Goal: Task Accomplishment & Management: Manage account settings

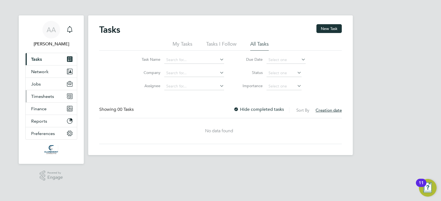
click at [42, 93] on button "Timesheets" at bounding box center [51, 96] width 51 height 12
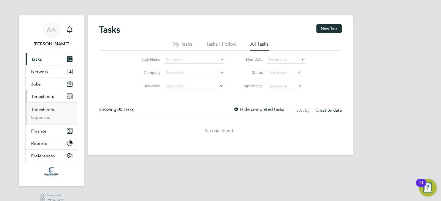
click at [43, 111] on link "Timesheets" at bounding box center [42, 109] width 23 height 5
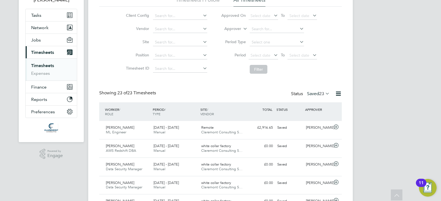
click at [314, 93] on label "Saved 23" at bounding box center [318, 94] width 23 height 6
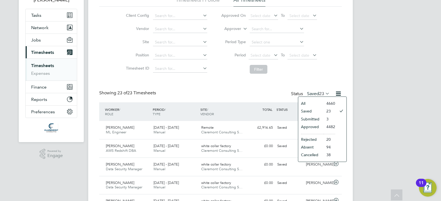
click at [322, 123] on li "Submitted" at bounding box center [310, 119] width 25 height 8
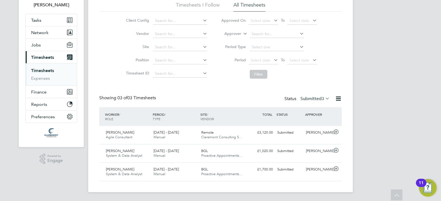
click at [313, 98] on label "Submitted 3" at bounding box center [314, 99] width 29 height 6
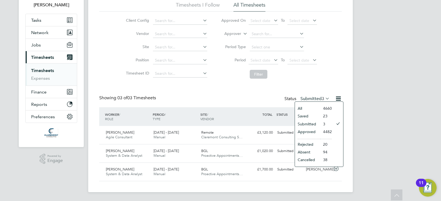
click at [311, 131] on li "Approved" at bounding box center [307, 132] width 25 height 8
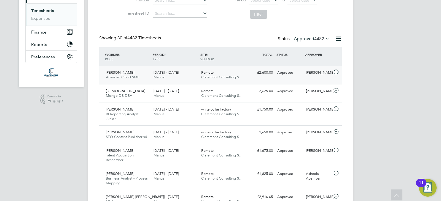
click at [294, 72] on div "Approved" at bounding box center [289, 72] width 29 height 9
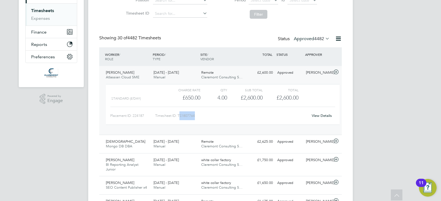
drag, startPoint x: 205, startPoint y: 115, endPoint x: 180, endPoint y: 118, distance: 25.0
click at [180, 118] on div "Timesheet ID: TS1807764" at bounding box center [231, 116] width 153 height 9
drag, startPoint x: 180, startPoint y: 118, endPoint x: 195, endPoint y: 117, distance: 14.9
click at [195, 117] on div "Timesheet ID: TS1807764" at bounding box center [231, 116] width 153 height 9
drag, startPoint x: 184, startPoint y: 121, endPoint x: 178, endPoint y: 115, distance: 8.0
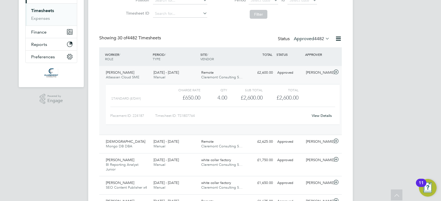
click at [178, 115] on div "Timesheet ID: TS1807764" at bounding box center [231, 116] width 153 height 9
copy div "LO9900190 Ipsu Dolorsi Ametc Adipi Elits DO EIU 48 - 90 Tem 6500 34 - 04 Inc 30…"
click at [272, 78] on div "[PERSON_NAME] Atlassian Cloud SME [DATE] - [DATE] [DATE] - [DATE] Manual Remote…" at bounding box center [220, 100] width 243 height 69
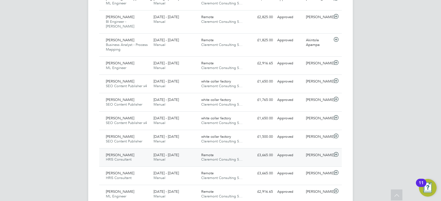
click at [339, 100] on div at bounding box center [337, 100] width 10 height 9
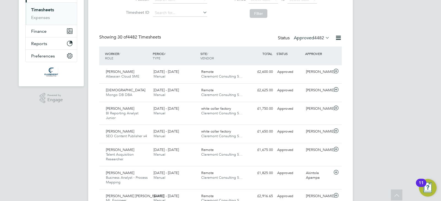
scroll to position [99, 0]
click at [322, 39] on span "4482" at bounding box center [319, 39] width 10 height 6
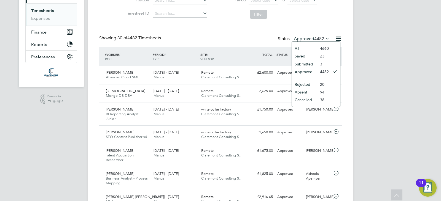
click at [301, 65] on li "Submitted" at bounding box center [304, 64] width 25 height 8
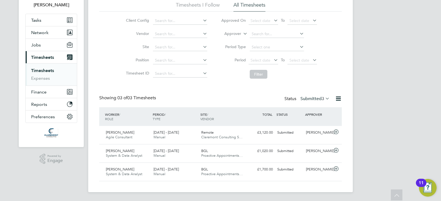
scroll to position [3, 3]
click at [319, 97] on label "Submitted 3" at bounding box center [314, 99] width 29 height 6
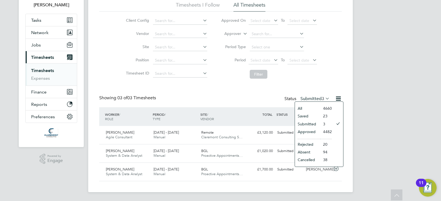
click at [320, 133] on li "Approved" at bounding box center [307, 132] width 25 height 8
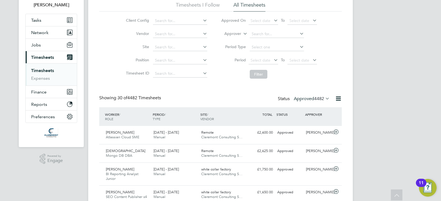
scroll to position [18, 48]
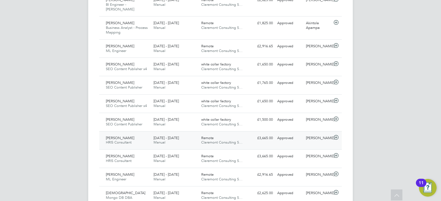
click at [265, 134] on div "£3,665.00 Approved" at bounding box center [260, 138] width 29 height 9
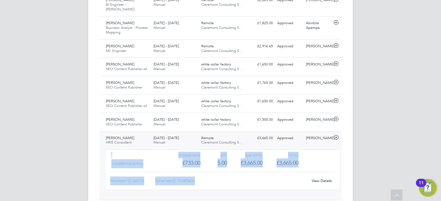
click at [257, 177] on div "Timesheet ID: TS1805636" at bounding box center [231, 181] width 153 height 9
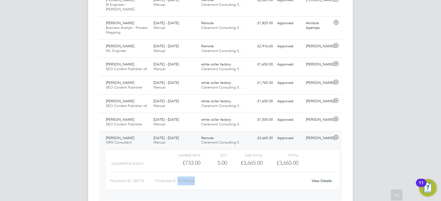
click at [257, 177] on div "Timesheet ID: TS1805636" at bounding box center [231, 181] width 153 height 9
click at [373, 124] on div "AA [PERSON_NAME] Notifications Applications: Tasks Network Team Members Busines…" at bounding box center [220, 110] width 441 height 851
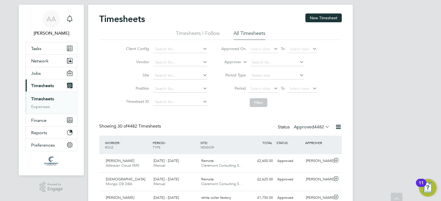
scroll to position [0, 0]
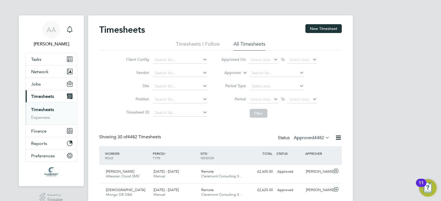
click at [320, 136] on span "4482" at bounding box center [319, 138] width 10 height 6
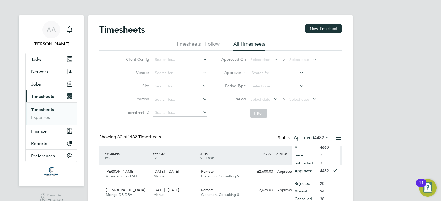
click at [302, 154] on li "Saved" at bounding box center [304, 156] width 25 height 8
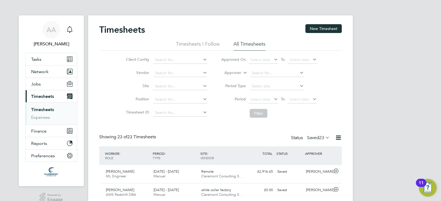
scroll to position [14, 48]
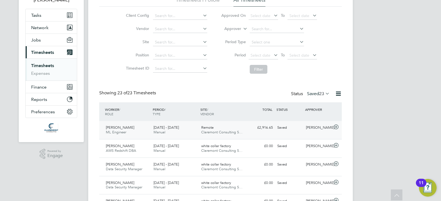
click at [240, 127] on div "Remote Claremont Consulting S…" at bounding box center [223, 130] width 48 height 14
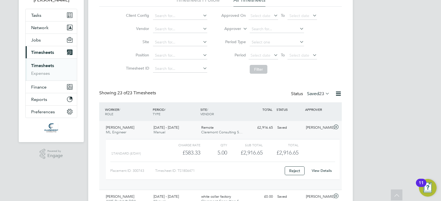
click at [124, 128] on span "[PERSON_NAME]" at bounding box center [120, 127] width 28 height 5
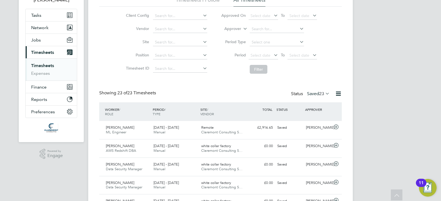
drag, startPoint x: 124, startPoint y: 128, endPoint x: 323, endPoint y: 86, distance: 203.5
click at [324, 95] on icon at bounding box center [324, 94] width 0 height 8
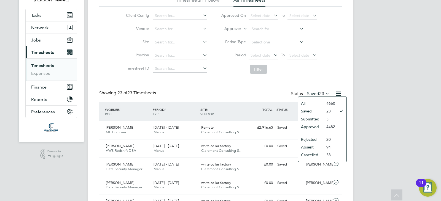
click at [309, 109] on li "Saved" at bounding box center [310, 111] width 25 height 8
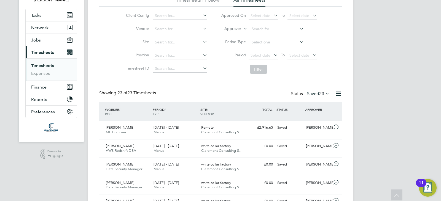
click at [315, 92] on label "Saved 23" at bounding box center [318, 94] width 23 height 6
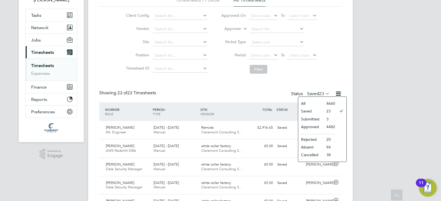
click at [315, 118] on li "Submitted" at bounding box center [310, 119] width 25 height 8
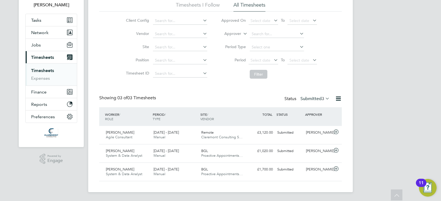
click at [312, 96] on div "Status Submitted 3" at bounding box center [307, 99] width 46 height 8
click at [312, 98] on label "Submitted 3" at bounding box center [314, 99] width 29 height 6
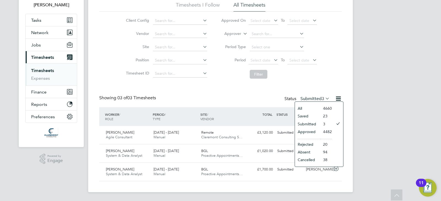
click at [319, 134] on li "Approved" at bounding box center [307, 132] width 25 height 8
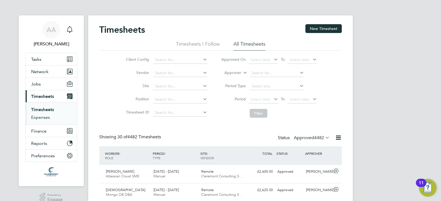
click at [41, 119] on link "Expenses" at bounding box center [40, 117] width 19 height 5
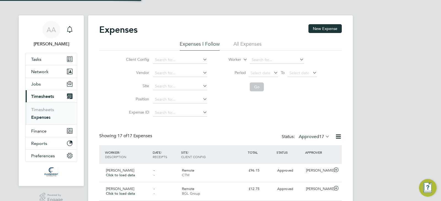
click at [242, 36] on div "Expenses New Expense" at bounding box center [220, 32] width 243 height 17
click at [245, 44] on li "All Expenses" at bounding box center [247, 46] width 28 height 10
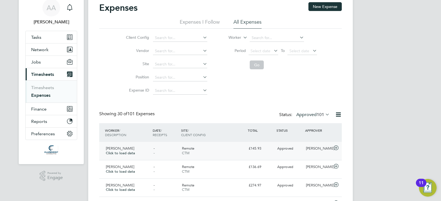
click at [243, 148] on div "Remote CTM" at bounding box center [213, 151] width 67 height 14
